Goal: Task Accomplishment & Management: Use online tool/utility

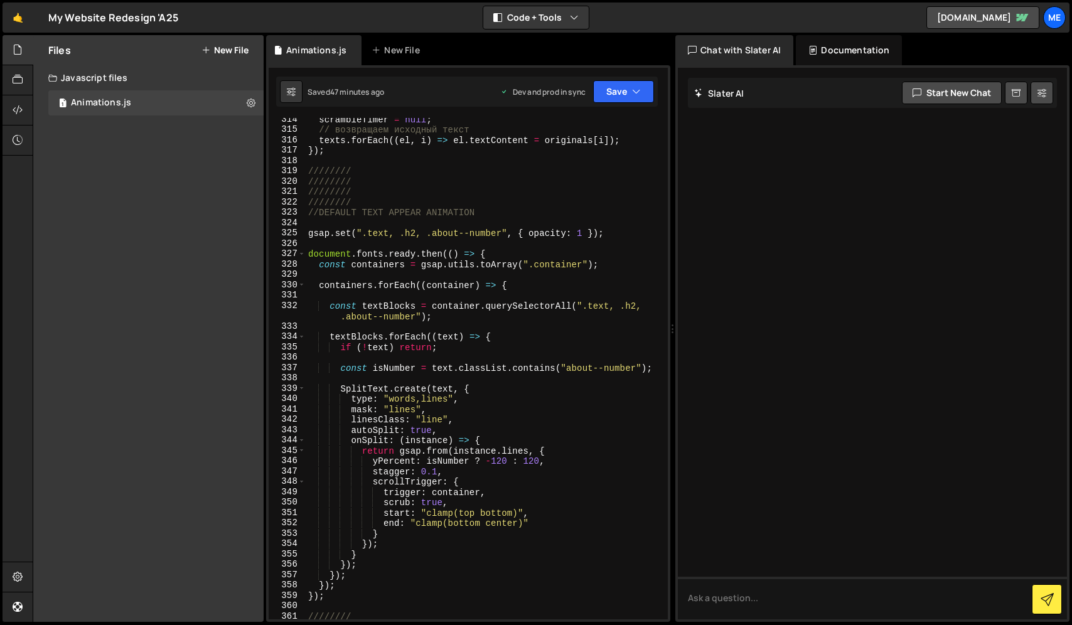
scroll to position [3348, 0]
click at [419, 234] on div "scrambleTimer = null ; // возвращаем исходный текст texts . forEach (( el , i )…" at bounding box center [484, 375] width 357 height 522
click at [643, 305] on div "scrambleTimer = null ; // возвращаем исходный текст texts . forEach (( el , i )…" at bounding box center [484, 375] width 357 height 522
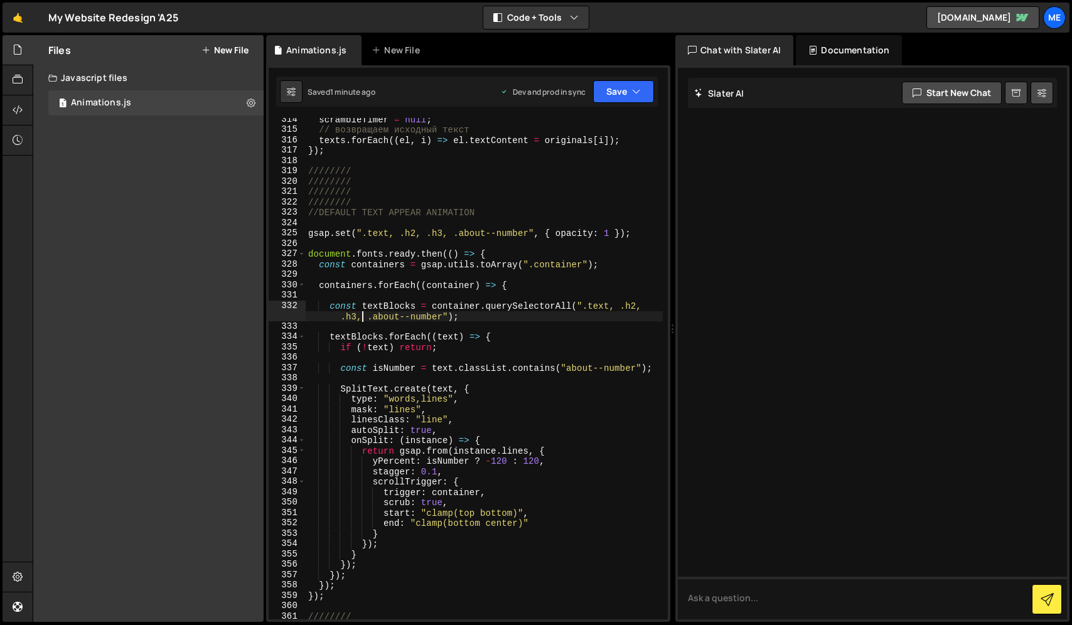
click at [529, 232] on div "scrambleTimer = null ; // возвращаем исходный текст texts . forEach (( el , i )…" at bounding box center [484, 375] width 357 height 522
paste textarea "price--image"
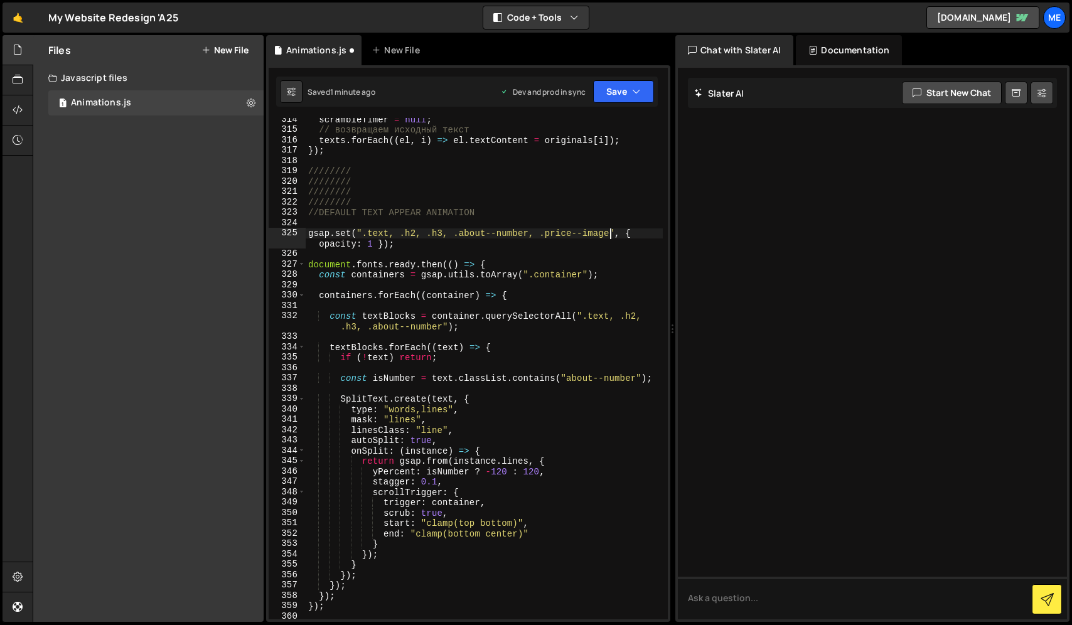
click at [444, 328] on div "scrambleTimer = null ; // возвращаем исходный текст texts . forEach (( el , i )…" at bounding box center [484, 375] width 357 height 522
paste textarea "price--image"
click at [447, 327] on div "scrambleTimer = null ; // возвращаем исходный текст texts . forEach (( el , i )…" at bounding box center [484, 375] width 357 height 522
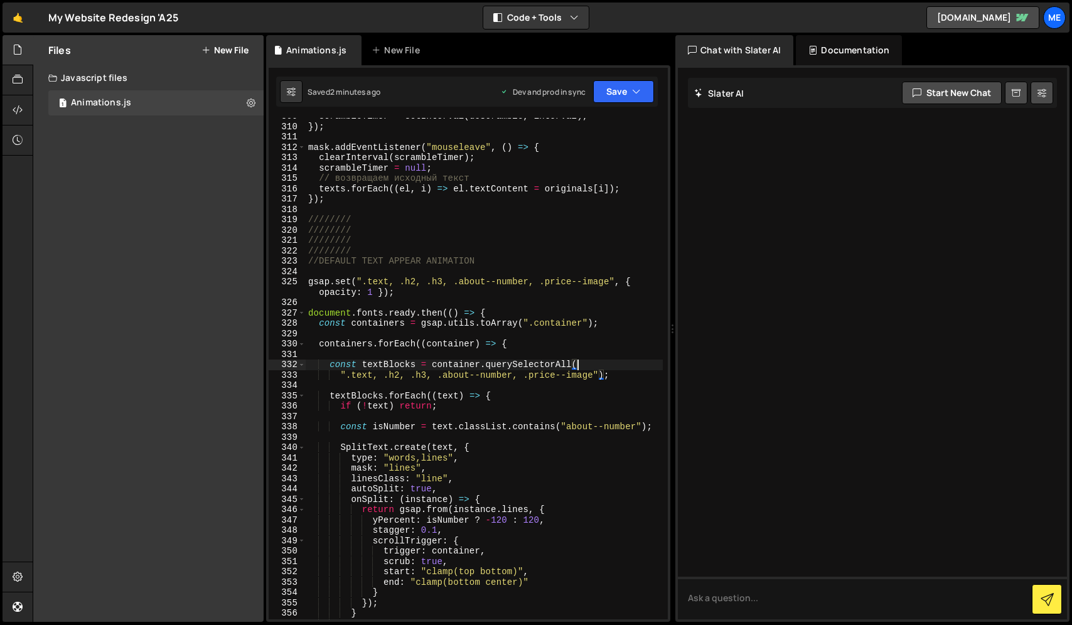
scroll to position [3298, 0]
click at [375, 260] on div "scrambleTimer = setInterval ( doScramble , interval ) ; }) ; mask . addEventLis…" at bounding box center [484, 373] width 357 height 522
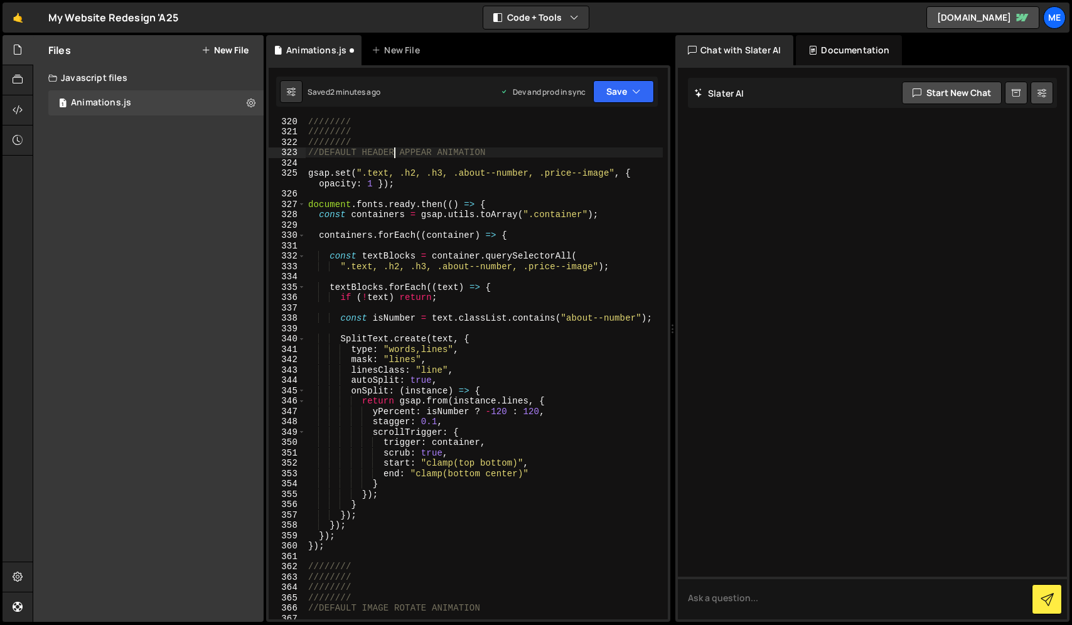
scroll to position [3408, 0]
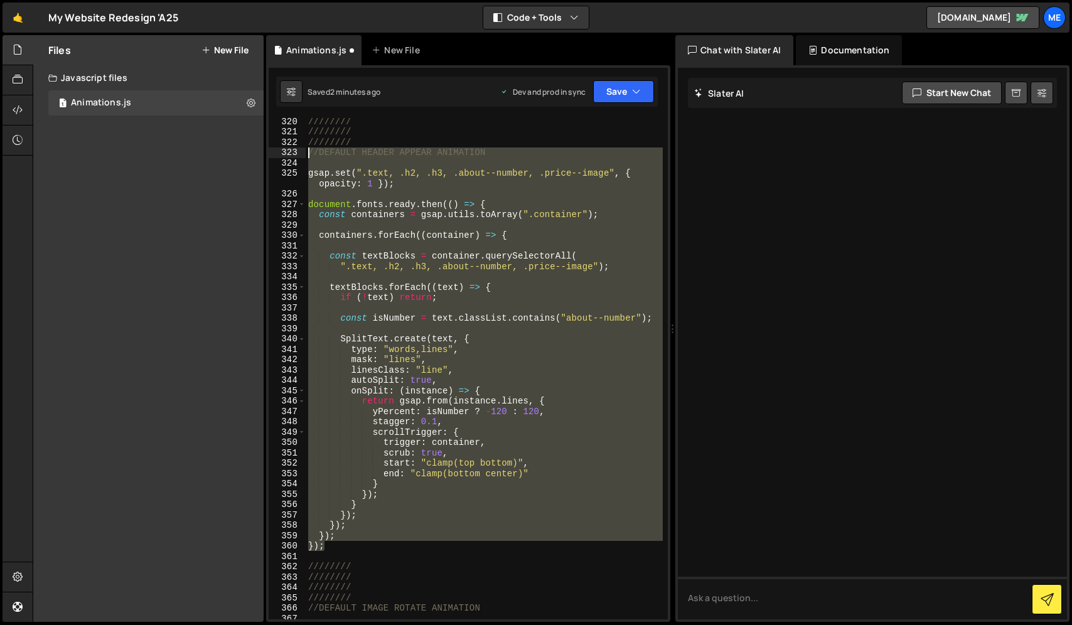
drag, startPoint x: 334, startPoint y: 551, endPoint x: 303, endPoint y: 152, distance: 399.6
click at [303, 152] on div "//DEFAULT HEADER APPEAR ANIMATION 320 321 322 323 324 325 326 327 328 329 330 3…" at bounding box center [468, 368] width 399 height 501
click at [345, 550] on div "//////// //////// //////// //DEFAULT HEADER APPEAR ANIMATION gsap . set ( ".tex…" at bounding box center [484, 368] width 357 height 501
type textarea "});"
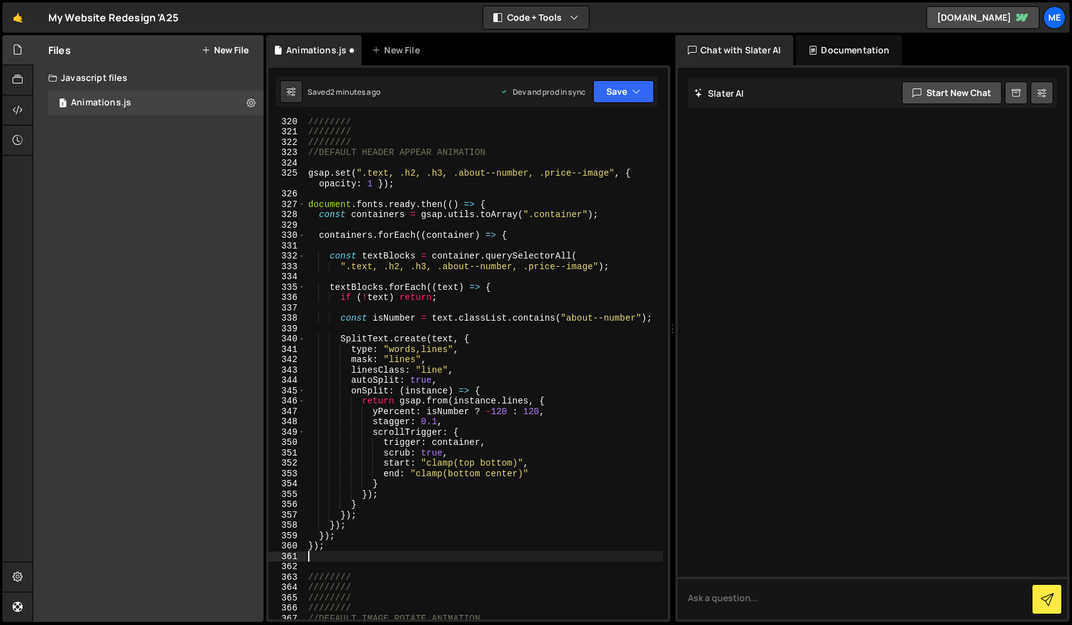
scroll to position [0, 0]
paste textarea "});"
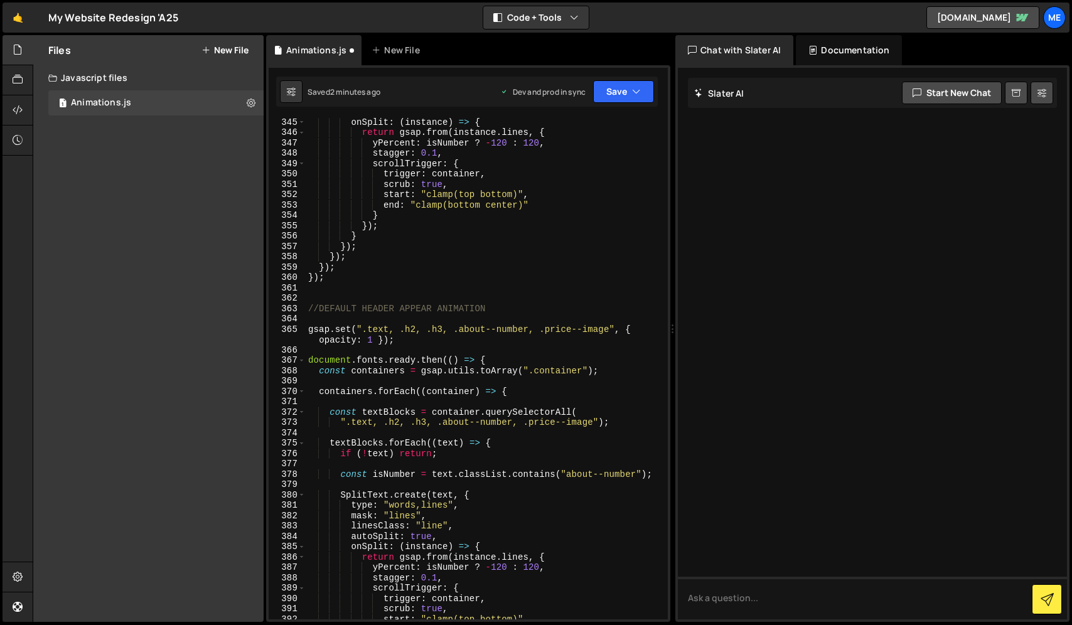
scroll to position [3676, 0]
click at [385, 310] on div "onSplit : ( instance ) => { return gsap . from ( instance . lines , { yPercent …" at bounding box center [484, 378] width 357 height 522
click at [419, 274] on div "onSplit : ( instance ) => { return gsap . from ( instance . lines , { yPercent …" at bounding box center [484, 378] width 357 height 522
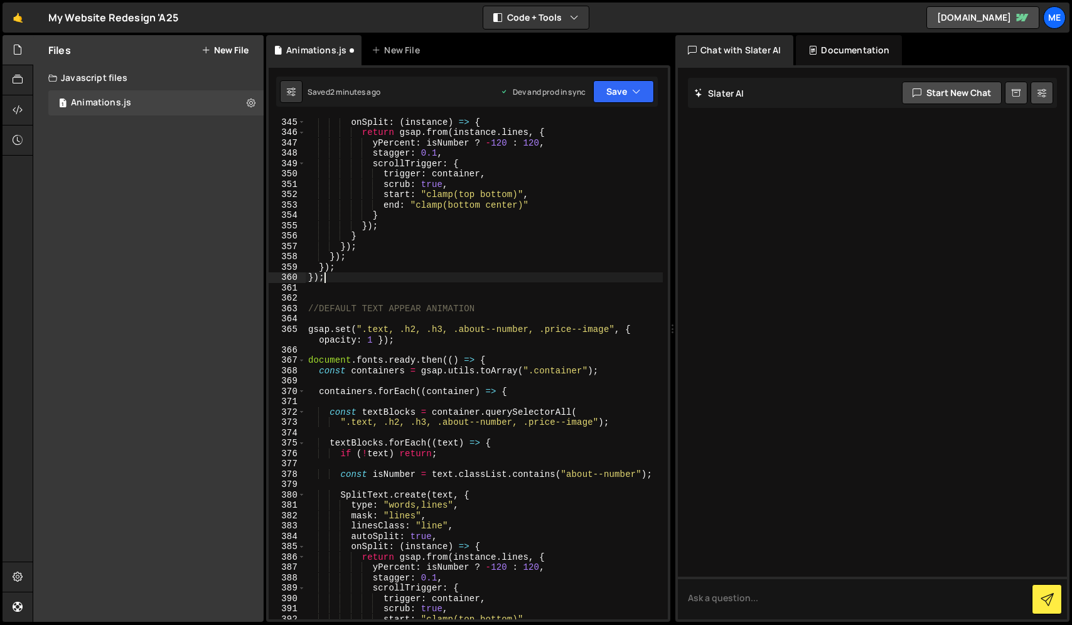
click at [370, 342] on div "onSplit : ( instance ) => { return gsap . from ( instance . lines , { yPercent …" at bounding box center [484, 378] width 357 height 522
type textarea "gsap.set(".text, .h2, .h3, .about--number, .price--image", { opacity: 0.5 });"
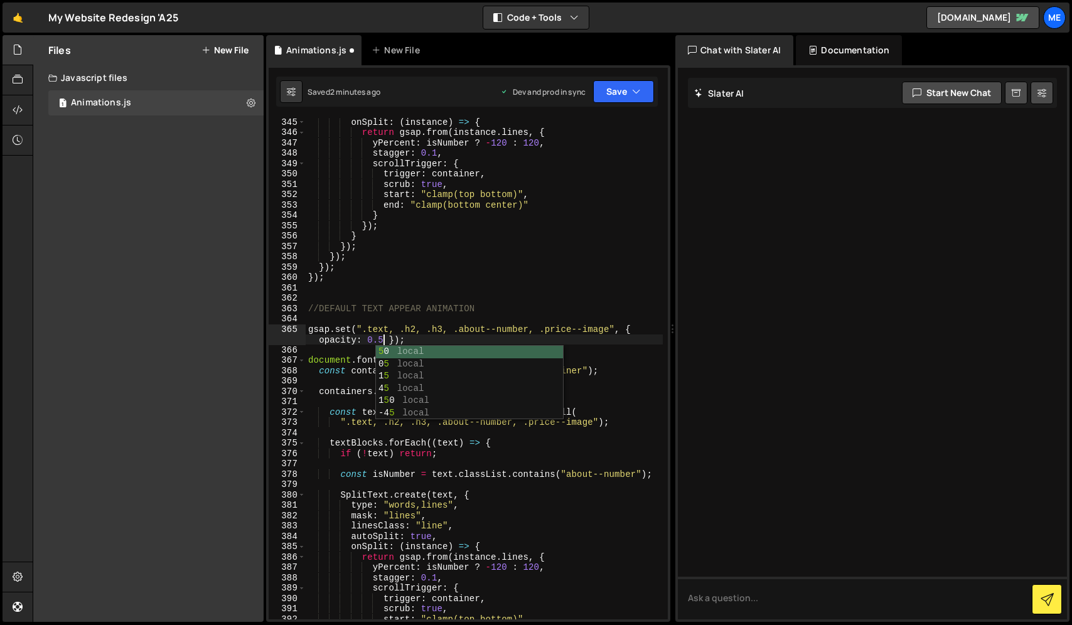
click at [412, 322] on div "onSplit : ( instance ) => { return gsap . from ( instance . lines , { yPercent …" at bounding box center [484, 378] width 357 height 522
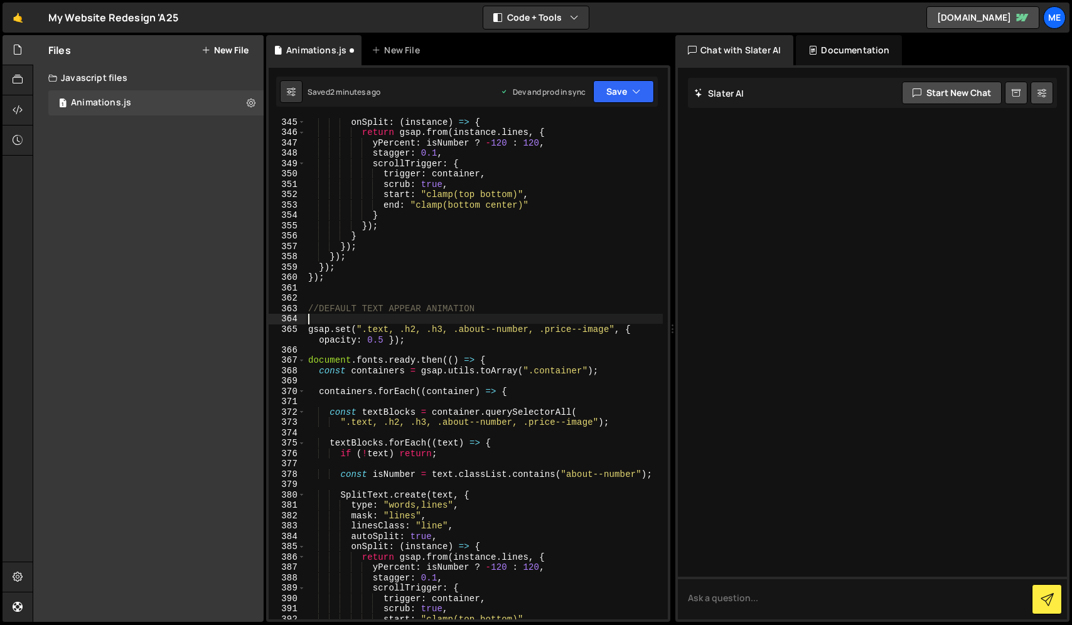
scroll to position [0, 0]
drag, startPoint x: 391, startPoint y: 329, endPoint x: 610, endPoint y: 330, distance: 219.0
click at [610, 329] on div "onSplit : ( instance ) => { return gsap . from ( instance . lines , { yPercent …" at bounding box center [484, 378] width 357 height 522
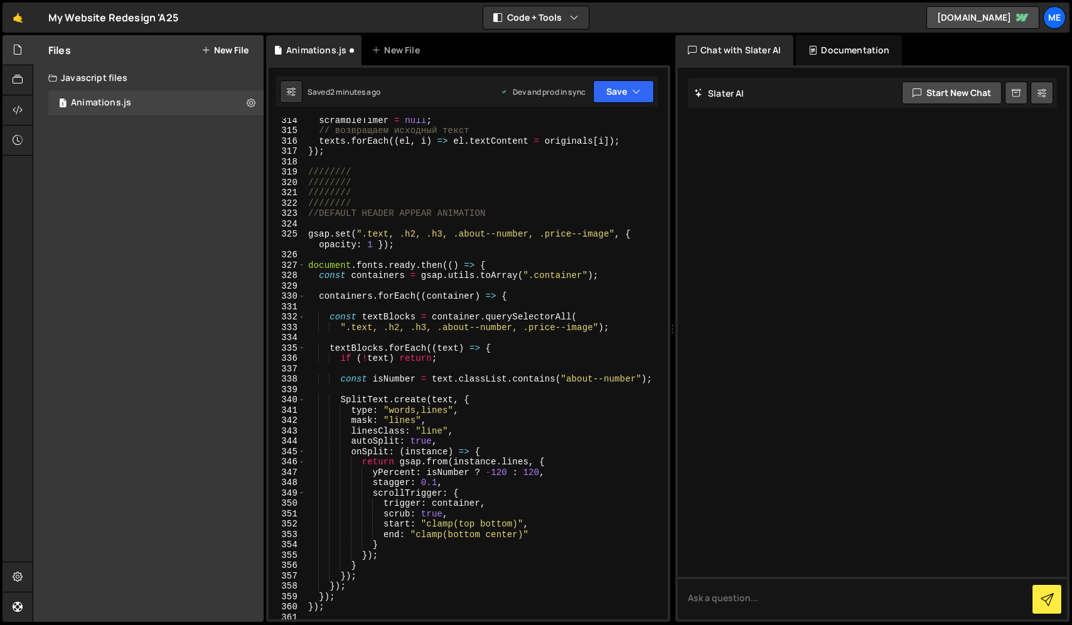
scroll to position [3341, 0]
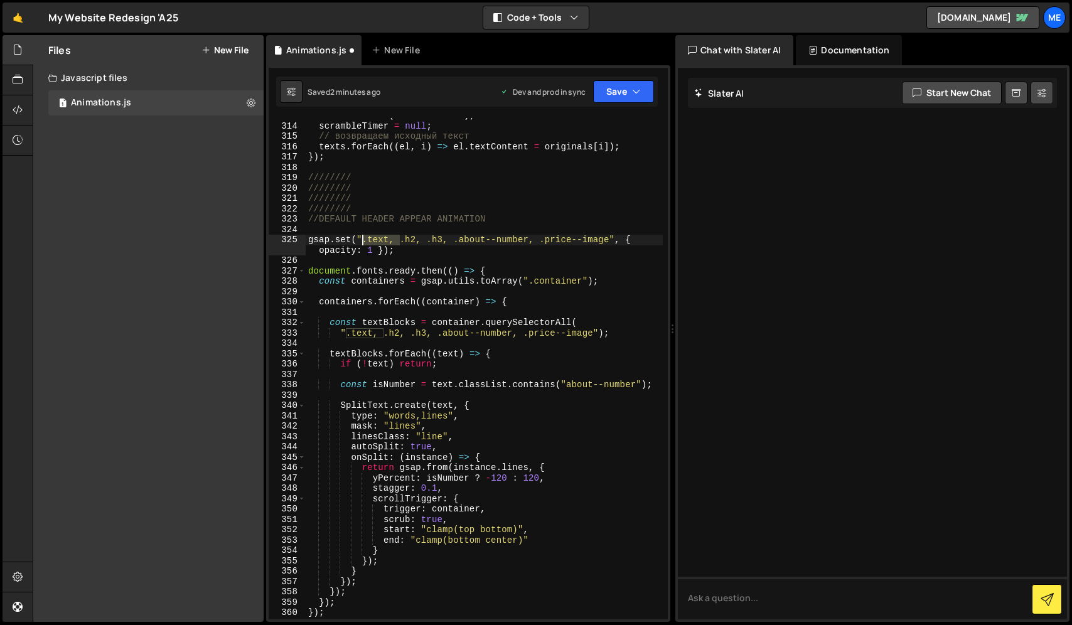
drag, startPoint x: 401, startPoint y: 239, endPoint x: 363, endPoint y: 240, distance: 37.7
click at [363, 240] on div "clearInterval ( scrambleTimer ) ; scrambleTimer = null ; // возвращаем исходный…" at bounding box center [484, 371] width 357 height 522
click at [583, 208] on div "clearInterval ( scrambleTimer ) ; scrambleTimer = null ; // возвращаем исходный…" at bounding box center [484, 371] width 357 height 522
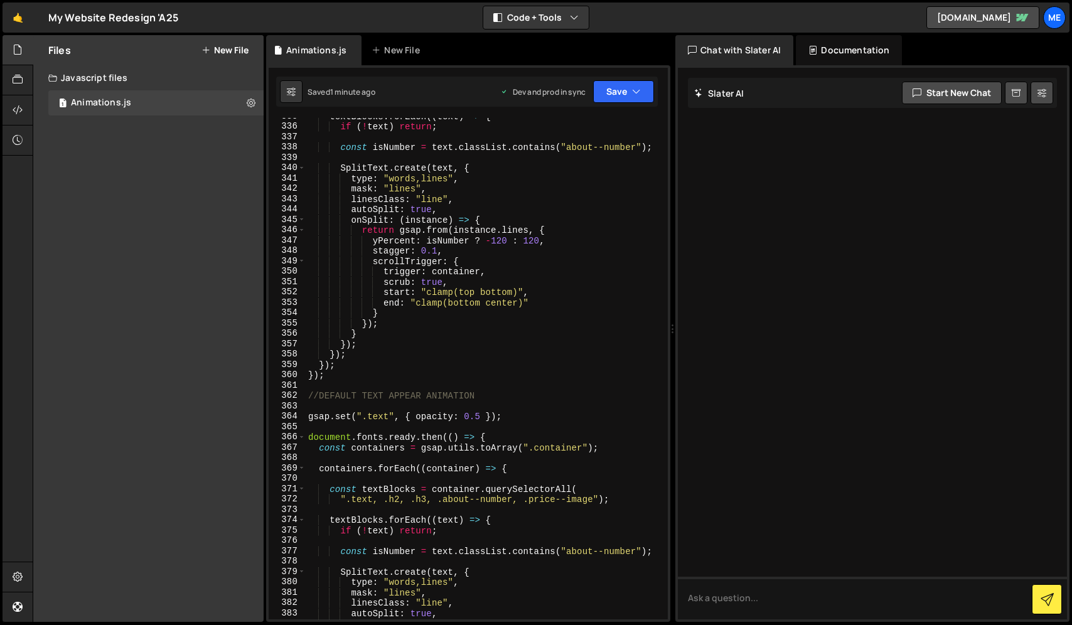
scroll to position [3583, 0]
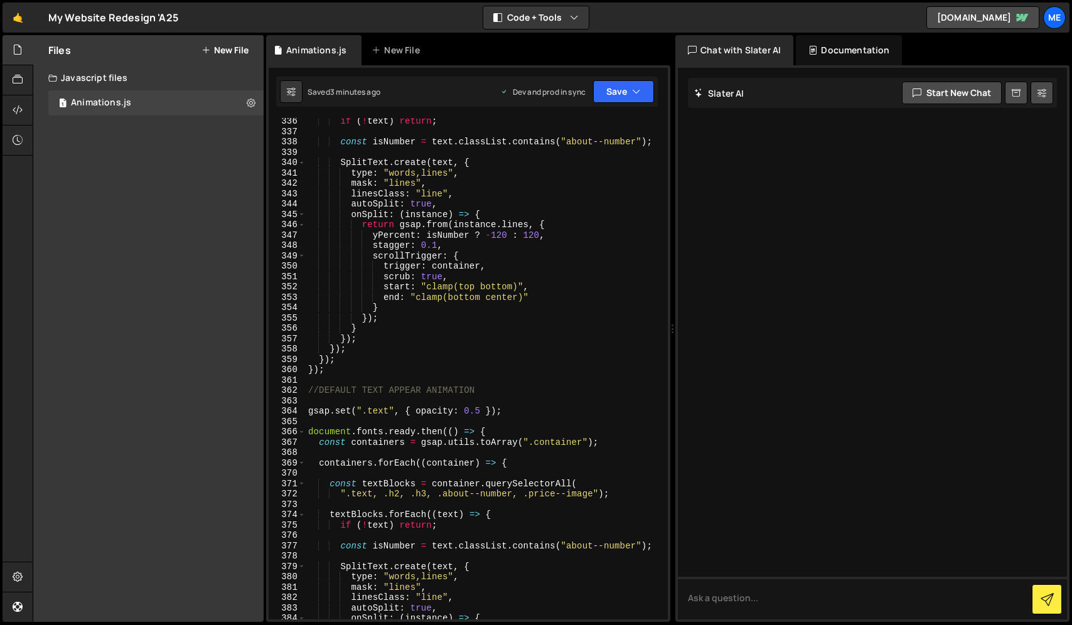
click at [390, 410] on div "if ( ! text ) return ; const isNumber = text . classList . contains ( "about--n…" at bounding box center [484, 377] width 357 height 522
paste textarea "is--op-60"
click at [405, 412] on div "if ( ! text ) return ; const isNumber = text . classList . contains ( "about--n…" at bounding box center [484, 377] width 357 height 522
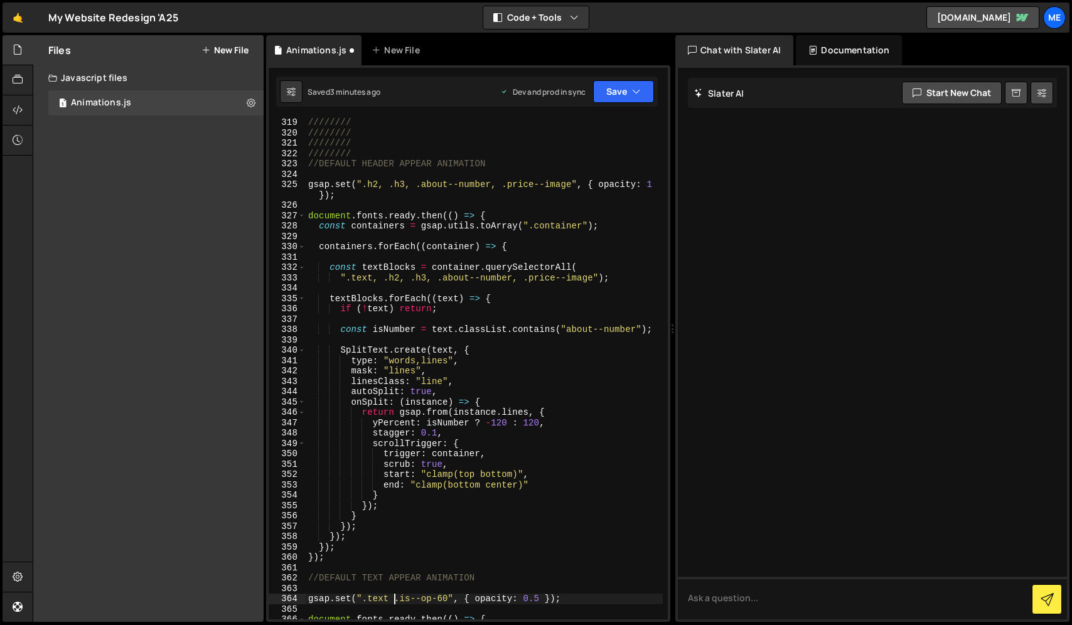
scroll to position [3391, 0]
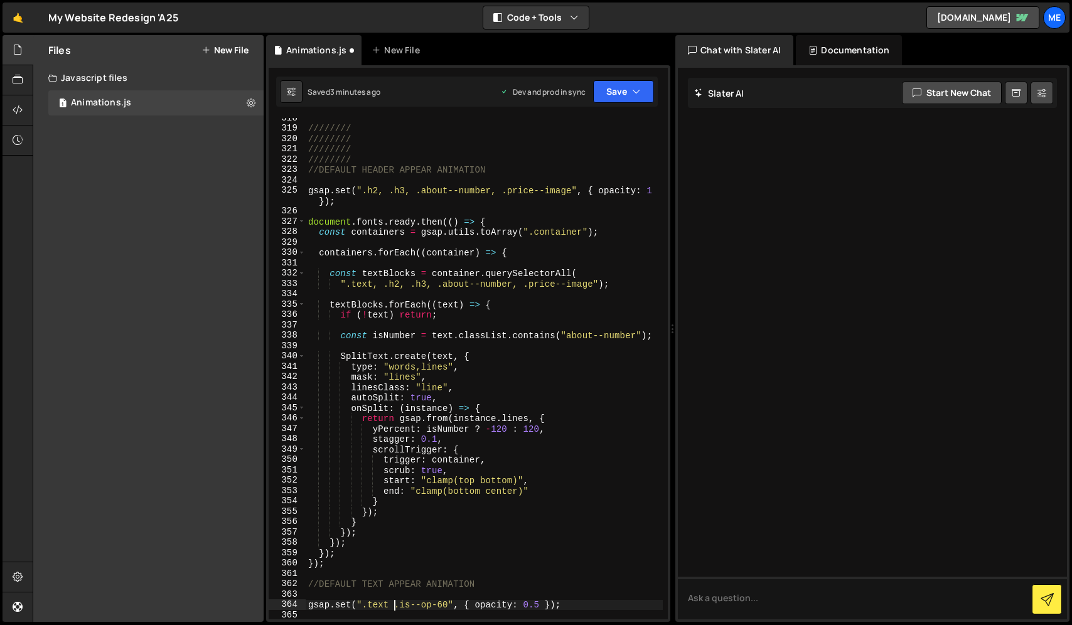
click at [364, 193] on div "//////// //////// //////// //////// //DEFAULT HEADER APPEAR ANIMATION gsap . se…" at bounding box center [484, 374] width 357 height 522
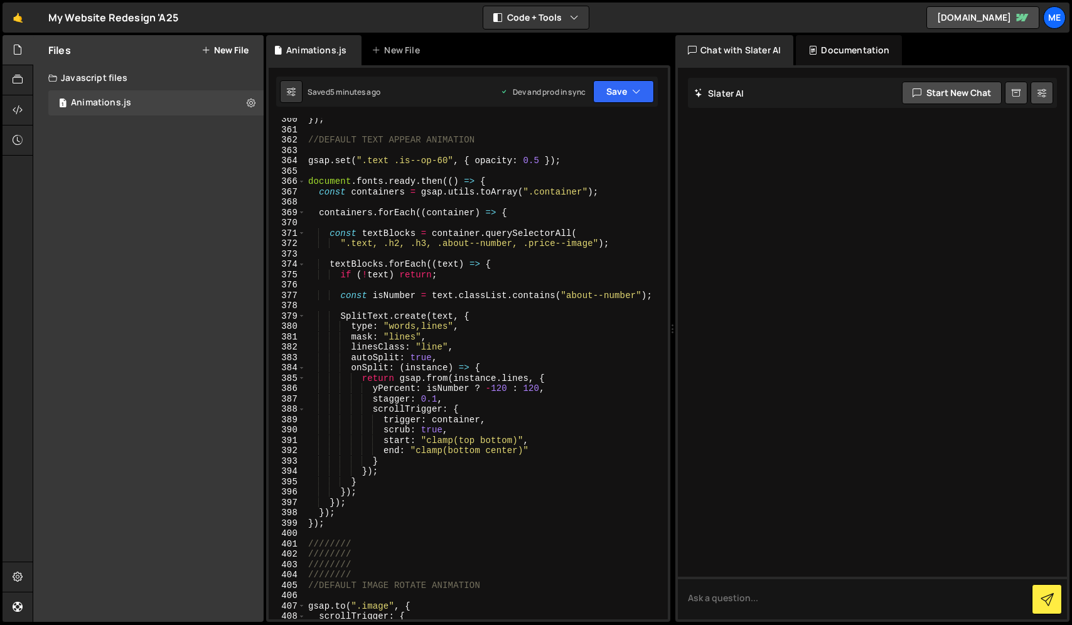
scroll to position [3823, 0]
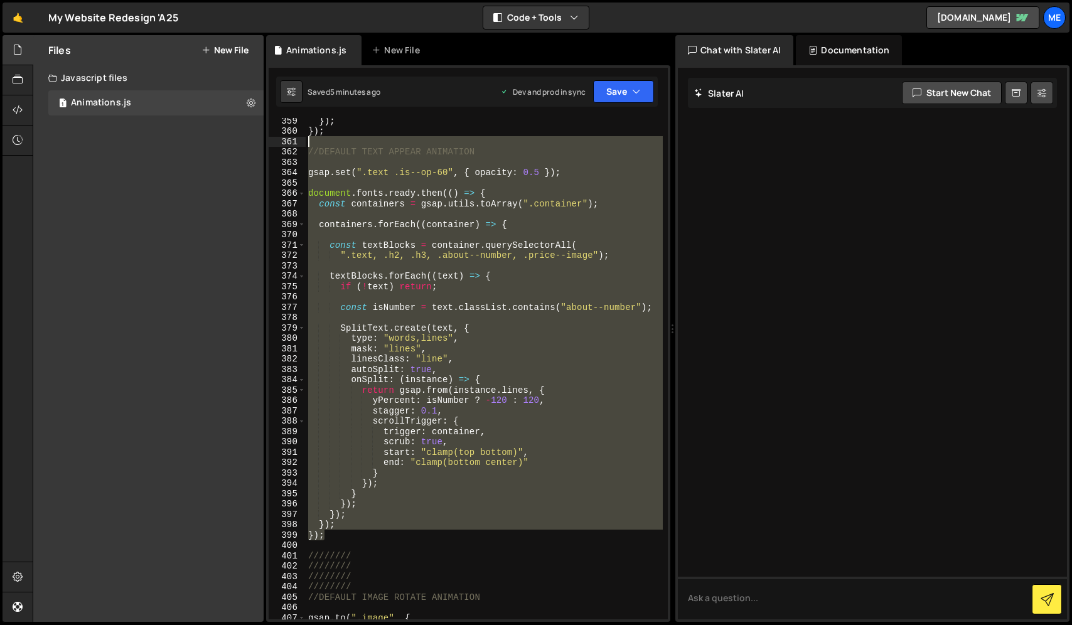
drag, startPoint x: 332, startPoint y: 538, endPoint x: 307, endPoint y: 146, distance: 393.6
click at [307, 146] on div "}) ; }) ; //DEFAULT TEXT APPEAR ANIMATION gsap . set ( ".text .is--op-60" , { o…" at bounding box center [484, 376] width 357 height 522
type textarea "//DEFAULT TEXT APPEAR ANIMATION"
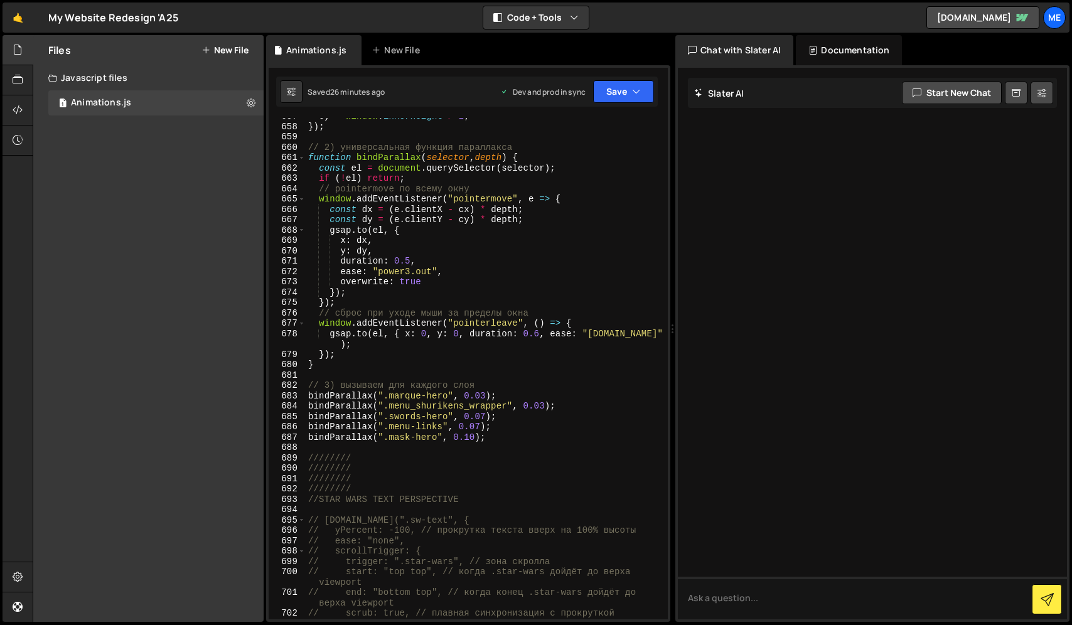
scroll to position [7008, 0]
drag, startPoint x: 491, startPoint y: 437, endPoint x: 307, endPoint y: 437, distance: 184.5
click at [307, 437] on div "cy = window . innerHeight / 2 ; }) ; // 2) универсальная функция параллакса fun…" at bounding box center [484, 375] width 357 height 533
type textarea "bindParallax(".mask-hero", 0.10);"
click at [501, 431] on div "cy = window . innerHeight / 2 ; }) ; // 2) универсальная функция параллакса fun…" at bounding box center [484, 368] width 357 height 501
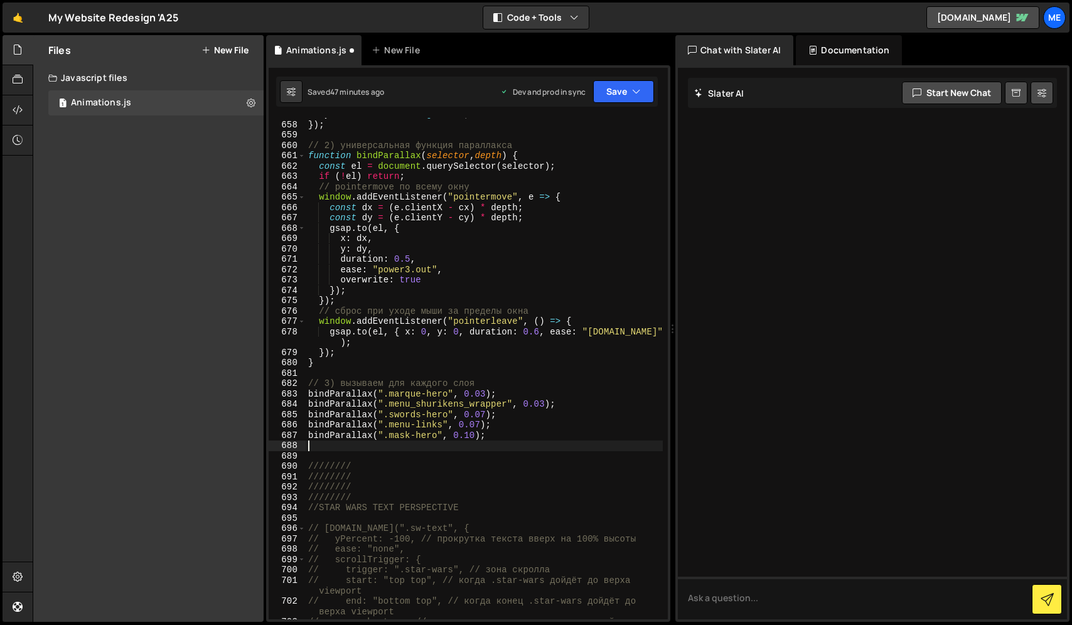
paste textarea "bindParallax(".mask-hero", 0.10);"
drag, startPoint x: 437, startPoint y: 446, endPoint x: 389, endPoint y: 448, distance: 47.8
click at [389, 448] on div "cy = window . innerHeight / 2 ; }) ; // 2) универсальная функция параллакса fun…" at bounding box center [484, 370] width 357 height 522
paste textarea "footer--parallax-1"
drag, startPoint x: 494, startPoint y: 425, endPoint x: 302, endPoint y: 427, distance: 191.4
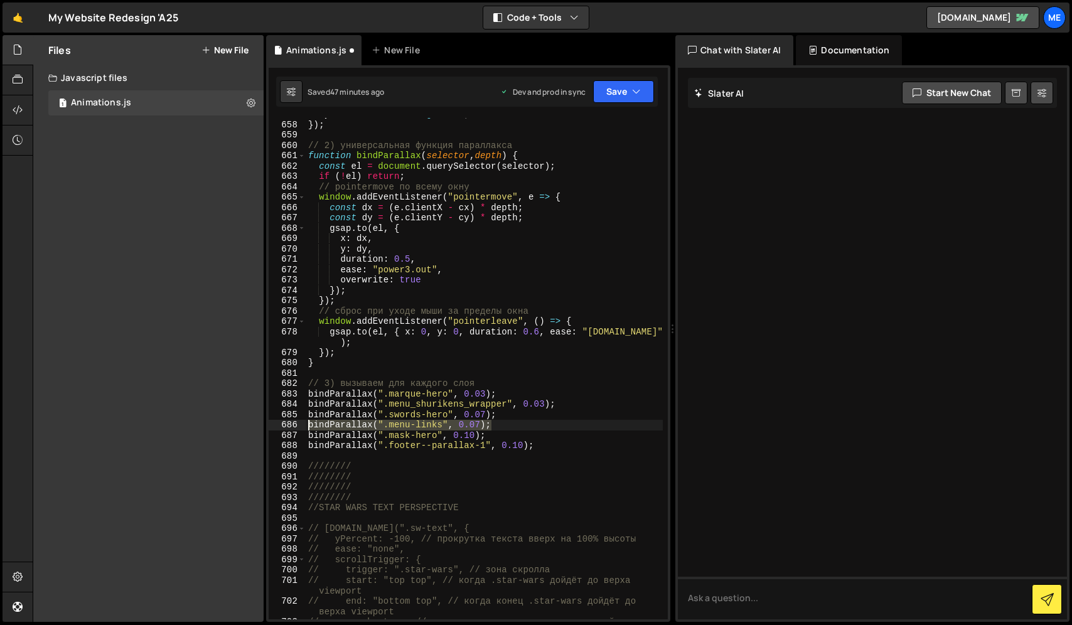
click at [302, 427] on div "bindParallax(".footer--parallax-1", 0.10); 657 658 659 660 661 662 663 664 665 …" at bounding box center [468, 368] width 399 height 501
type textarea "bindParallax(".menu-links", 0.07);"
click at [501, 424] on div "cy = window . innerHeight / 2 ; }) ; // 2) универсальная функция параллакса fun…" at bounding box center [484, 368] width 357 height 501
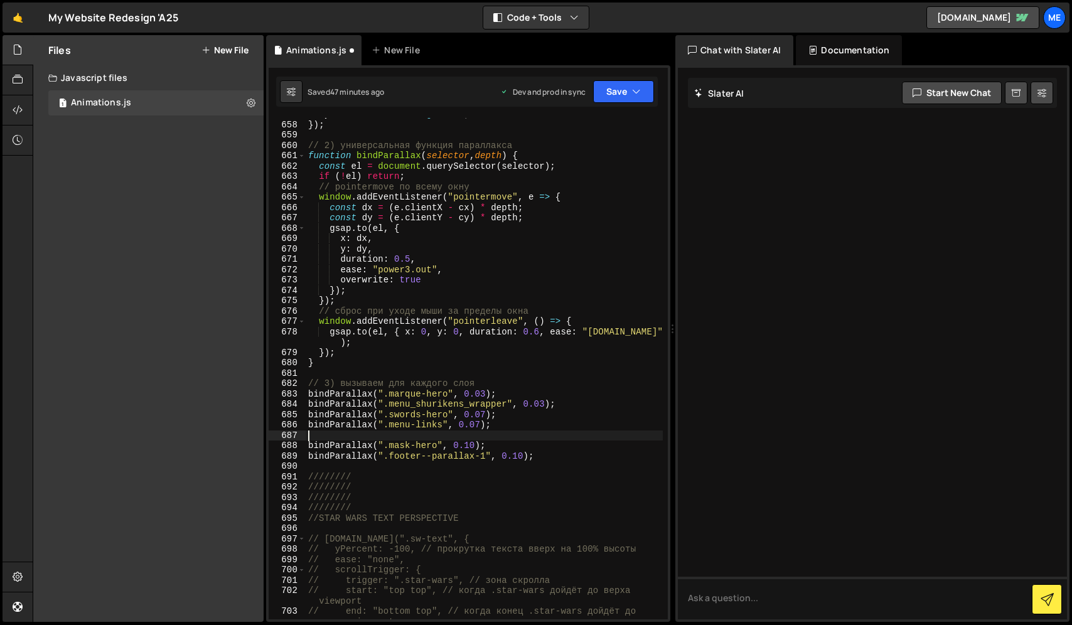
paste textarea "bindParallax(".menu-links", 0.07);"
drag, startPoint x: 481, startPoint y: 455, endPoint x: 390, endPoint y: 454, distance: 91.0
click at [390, 454] on div "cy = window . innerHeight / 2 ; }) ; // 2) универсальная функция параллакса fun…" at bounding box center [484, 375] width 357 height 533
drag, startPoint x: 390, startPoint y: 434, endPoint x: 442, endPoint y: 436, distance: 51.5
click at [442, 436] on div "cy = window . innerHeight / 2 ; }) ; // 2) универсальная функция параллакса fun…" at bounding box center [484, 375] width 357 height 533
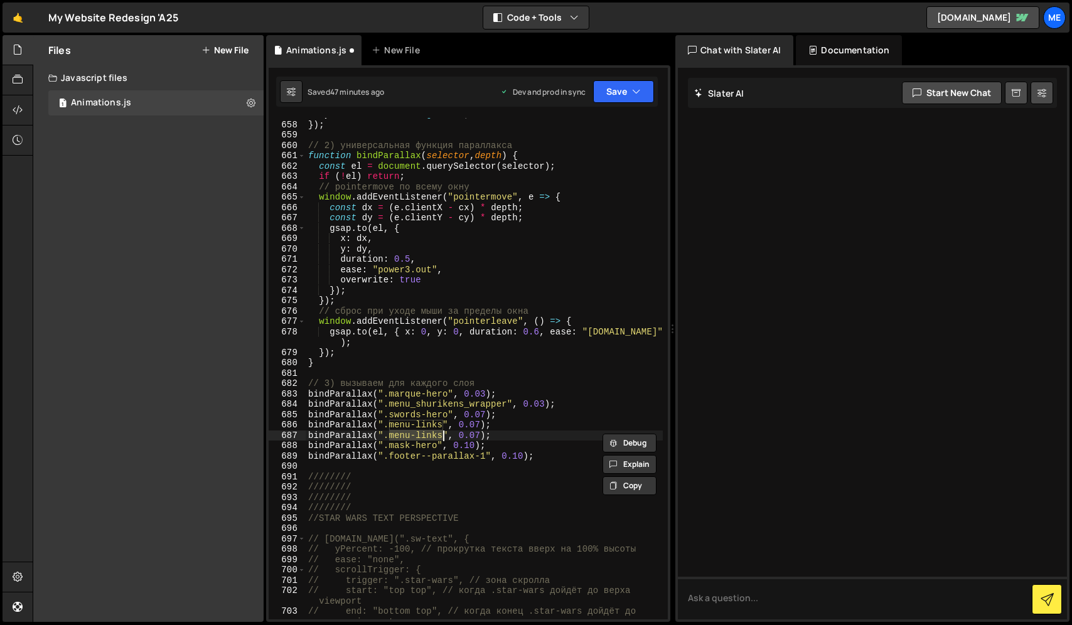
paste textarea "footer--parallax-"
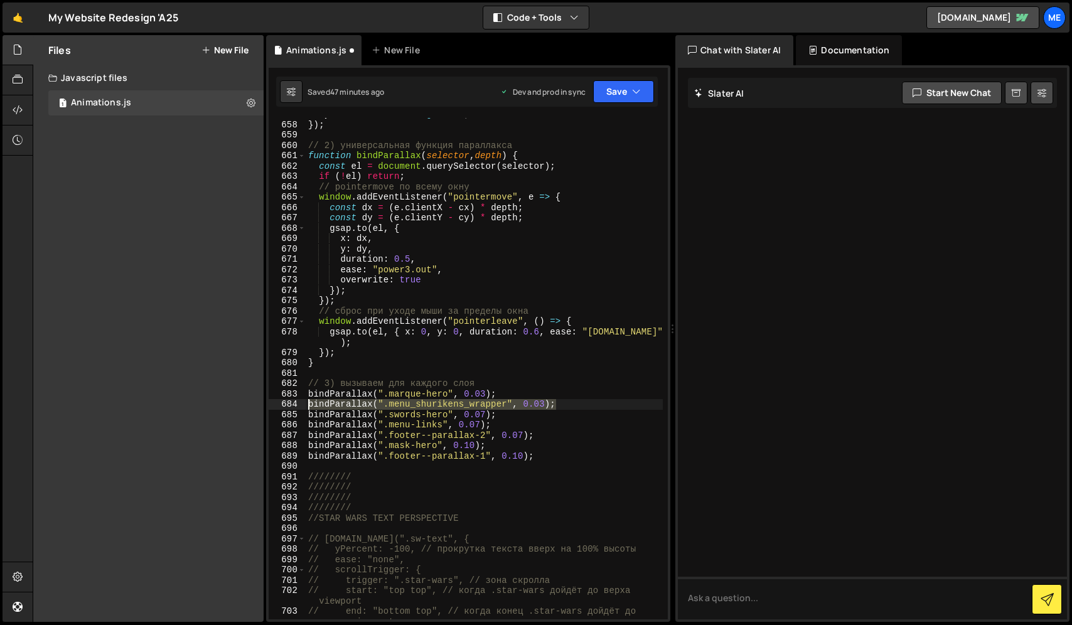
drag, startPoint x: 559, startPoint y: 405, endPoint x: 283, endPoint y: 402, distance: 276.1
click at [283, 402] on div "bindParallax(".footer--parallax-2", 0.07); 657 658 659 660 661 662 663 664 665 …" at bounding box center [468, 368] width 399 height 501
type textarea "bindParallax(".menu_shurikens_wrapper", 0.03);"
click at [577, 405] on div "cy = window . innerHeight / 2 ; }) ; // 2) универсальная функция параллакса fun…" at bounding box center [484, 368] width 357 height 501
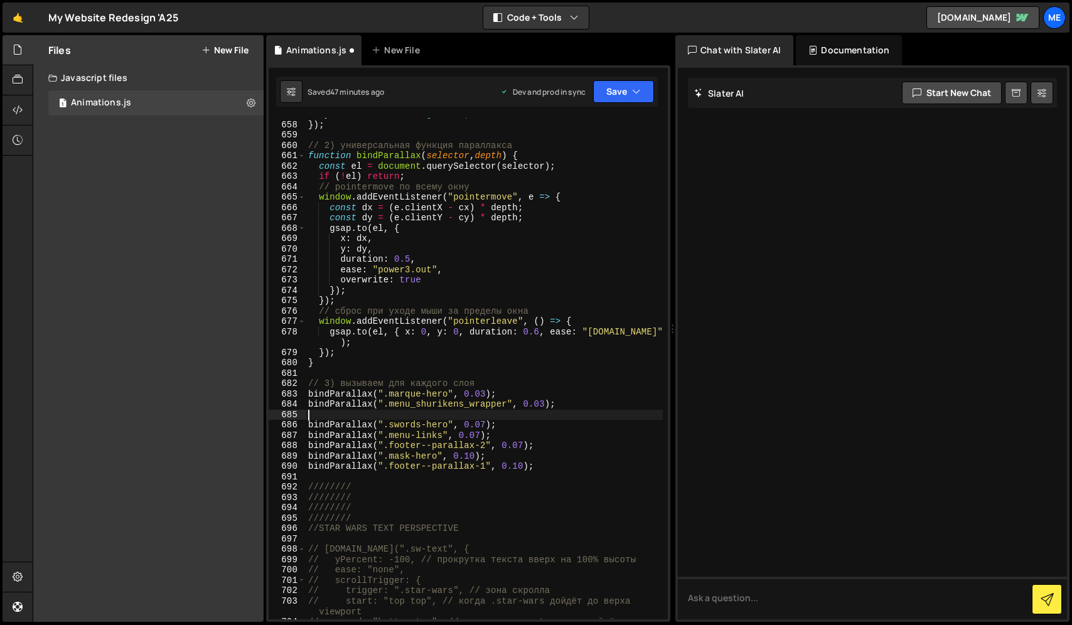
scroll to position [0, 0]
paste textarea "bindParallax(".menu_shurikens_wrapper", 0.03);"
drag, startPoint x: 486, startPoint y: 446, endPoint x: 389, endPoint y: 450, distance: 97.3
click at [389, 450] on div "cy = window . innerHeight / 2 ; }) ; // 2) универсальная функция параллакса fun…" at bounding box center [484, 375] width 357 height 533
drag, startPoint x: 508, startPoint y: 413, endPoint x: 390, endPoint y: 412, distance: 118.6
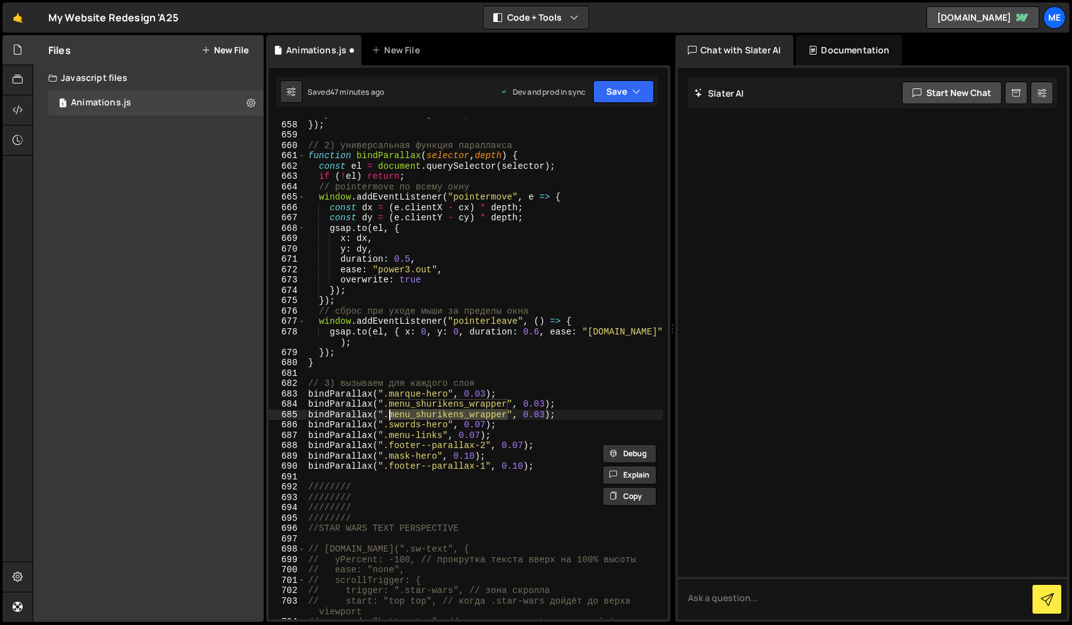
click at [390, 412] on div "cy = window . innerHeight / 2 ; }) ; // 2) универсальная функция параллакса fun…" at bounding box center [484, 375] width 357 height 533
paste textarea "footer--parallax-2"
click at [524, 466] on div "cy = window . innerHeight / 2 ; }) ; // 2) универсальная функция параллакса fun…" at bounding box center [484, 375] width 357 height 533
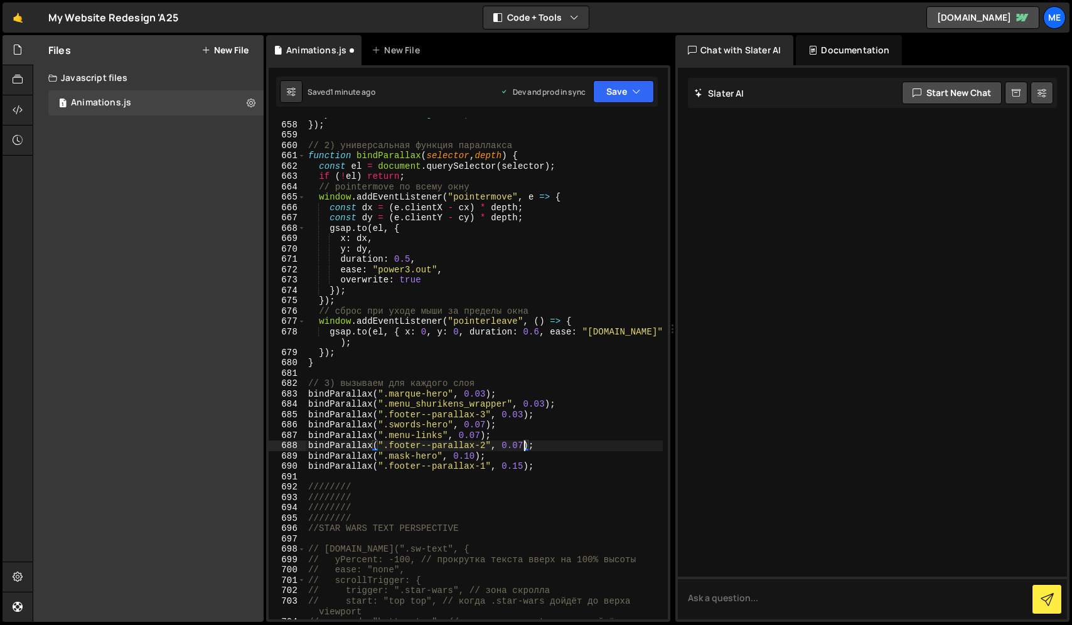
click at [523, 447] on div "cy = window . innerHeight / 2 ; }) ; // 2) универсальная функция параллакса fun…" at bounding box center [484, 375] width 357 height 533
click at [524, 419] on div "cy = window . innerHeight / 2 ; }) ; // 2) универсальная функция параллакса fun…" at bounding box center [484, 375] width 357 height 533
click at [522, 463] on div "cy = window . innerHeight / 2 ; }) ; // 2) универсальная функция параллакса fun…" at bounding box center [484, 375] width 357 height 533
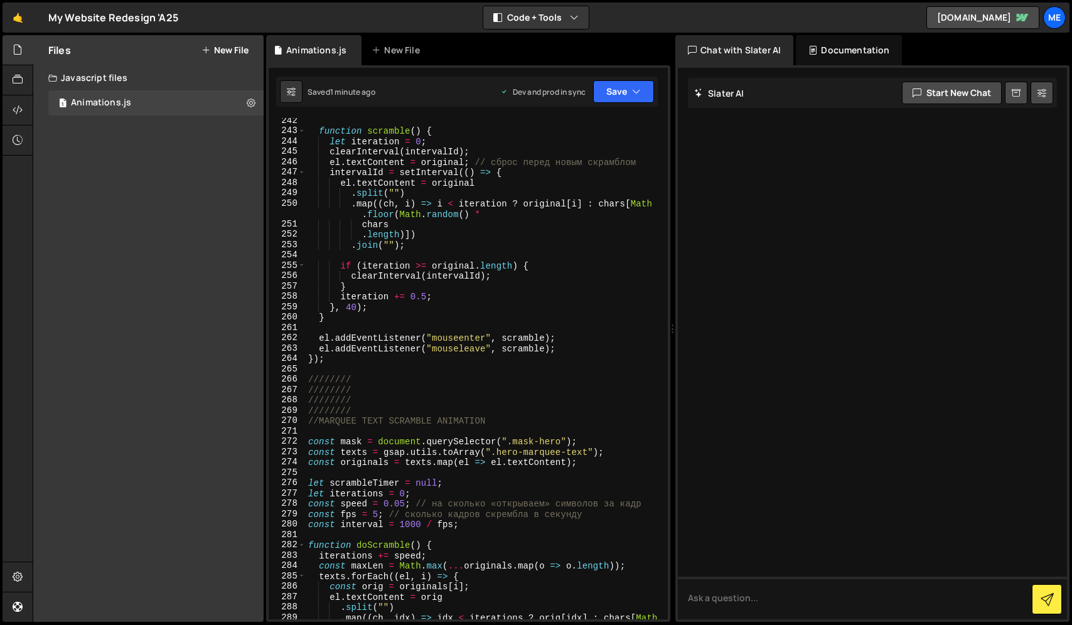
scroll to position [2411, 0]
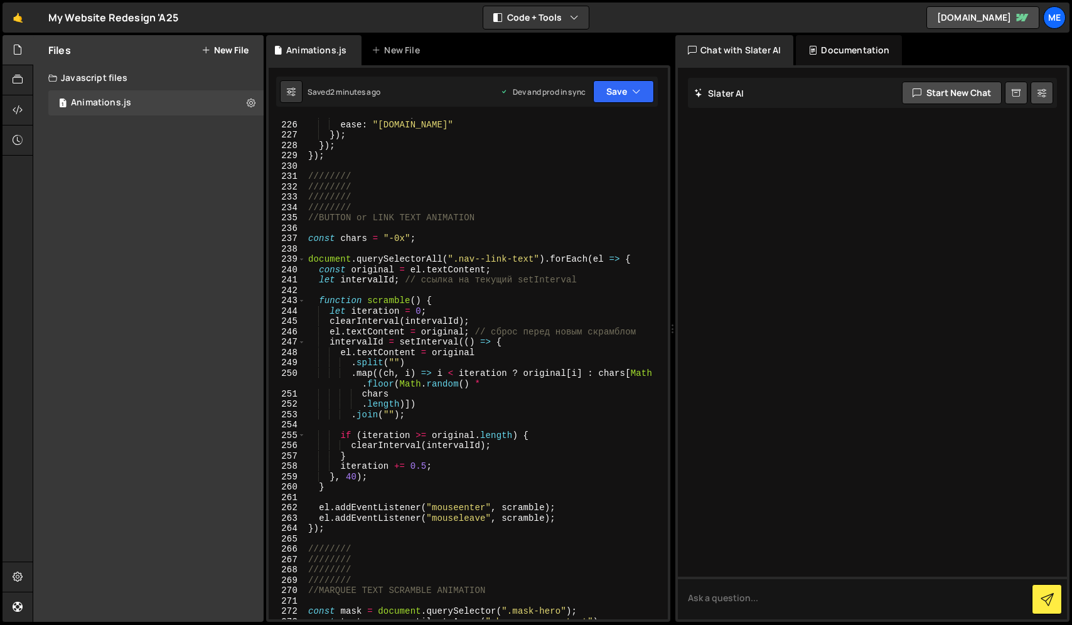
click at [537, 260] on div "duration : 0.3 , ease : "[DOMAIN_NAME]" }) ; }) ; }) ; //////// //////// //////…" at bounding box center [484, 370] width 357 height 522
paste textarea "footer--button"
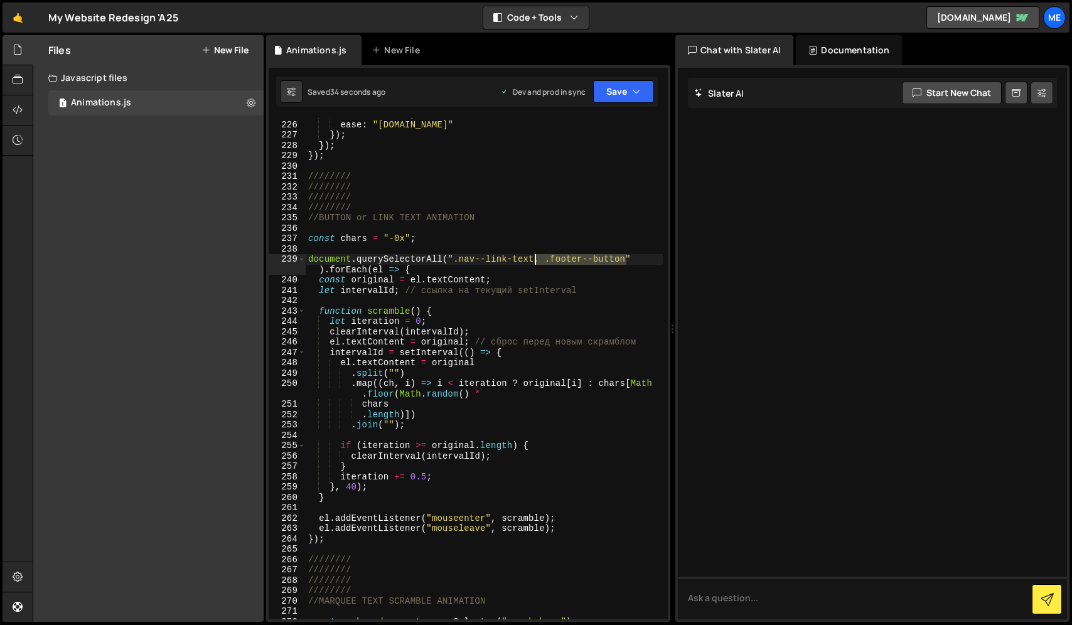
drag, startPoint x: 627, startPoint y: 259, endPoint x: 536, endPoint y: 262, distance: 91.7
click at [536, 262] on div "duration : 0.3 , ease : "[DOMAIN_NAME]" }) ; }) ; }) ; //////// //////// //////…" at bounding box center [484, 370] width 357 height 522
type textarea "document.querySelectorAll(".nav--link-text").forEach(el => {"
